Goal: Task Accomplishment & Management: Use online tool/utility

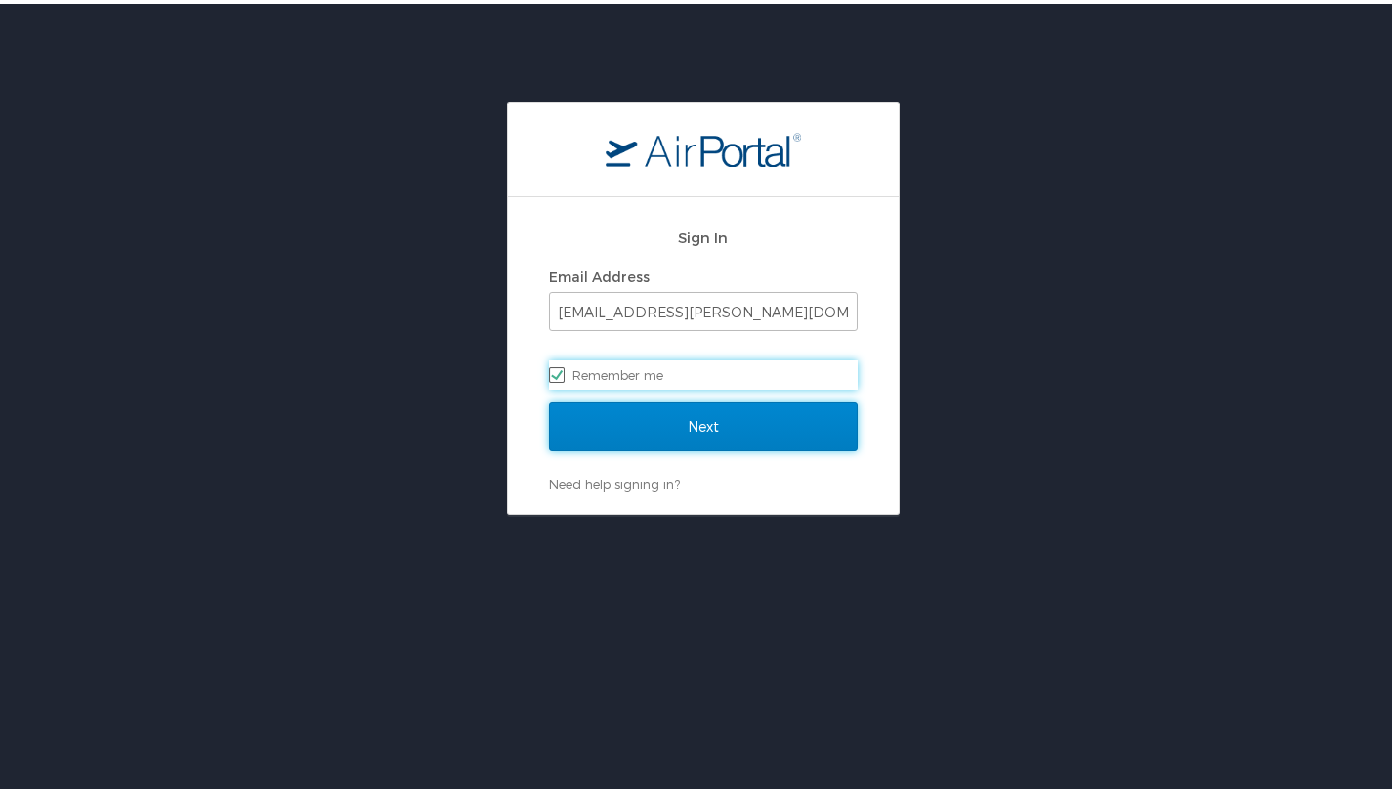
click at [686, 417] on input "Next" at bounding box center [703, 422] width 309 height 49
